Goal: Task Accomplishment & Management: Use online tool/utility

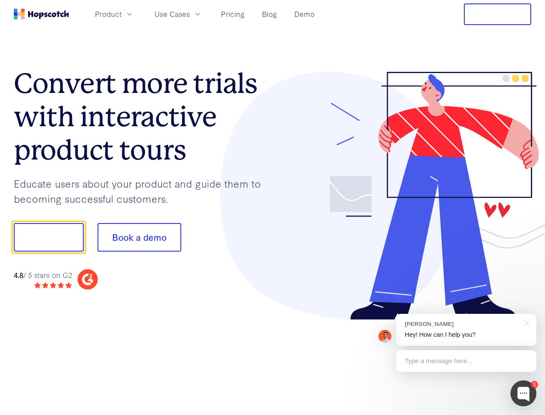
click at [273, 207] on div at bounding box center [402, 196] width 259 height 248
click at [122, 14] on span "Product" at bounding box center [108, 14] width 27 height 11
click at [190, 14] on span "Use Cases" at bounding box center [172, 14] width 35 height 11
click at [498, 14] on button "Free Trial" at bounding box center [497, 14] width 67 height 22
click at [48, 237] on button "Show me!" at bounding box center [49, 237] width 70 height 29
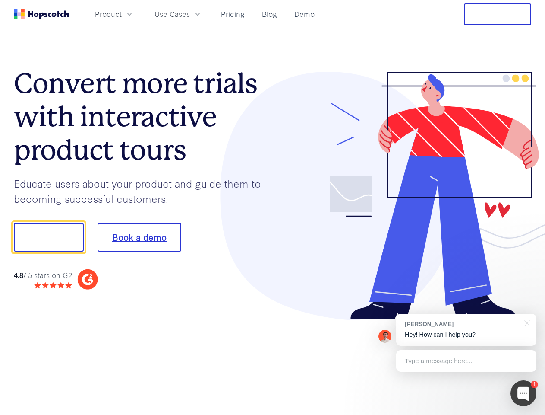
click at [139, 237] on button "Book a demo" at bounding box center [140, 237] width 84 height 29
click at [524, 393] on div at bounding box center [524, 393] width 26 height 26
click at [466, 329] on div "[PERSON_NAME] Hey! How can I help you?" at bounding box center [466, 330] width 140 height 32
click at [526, 322] on div at bounding box center [456, 236] width 162 height 288
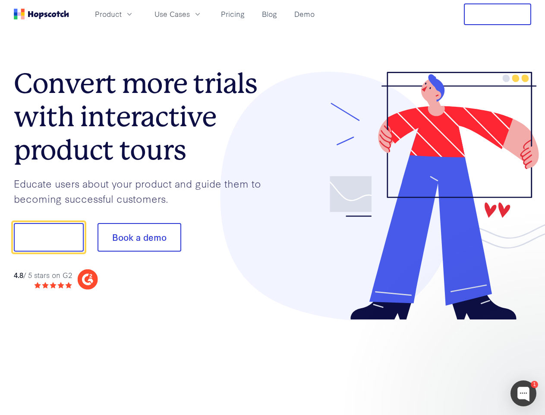
click at [466, 361] on div at bounding box center [456, 236] width 162 height 288
